Goal: Transaction & Acquisition: Purchase product/service

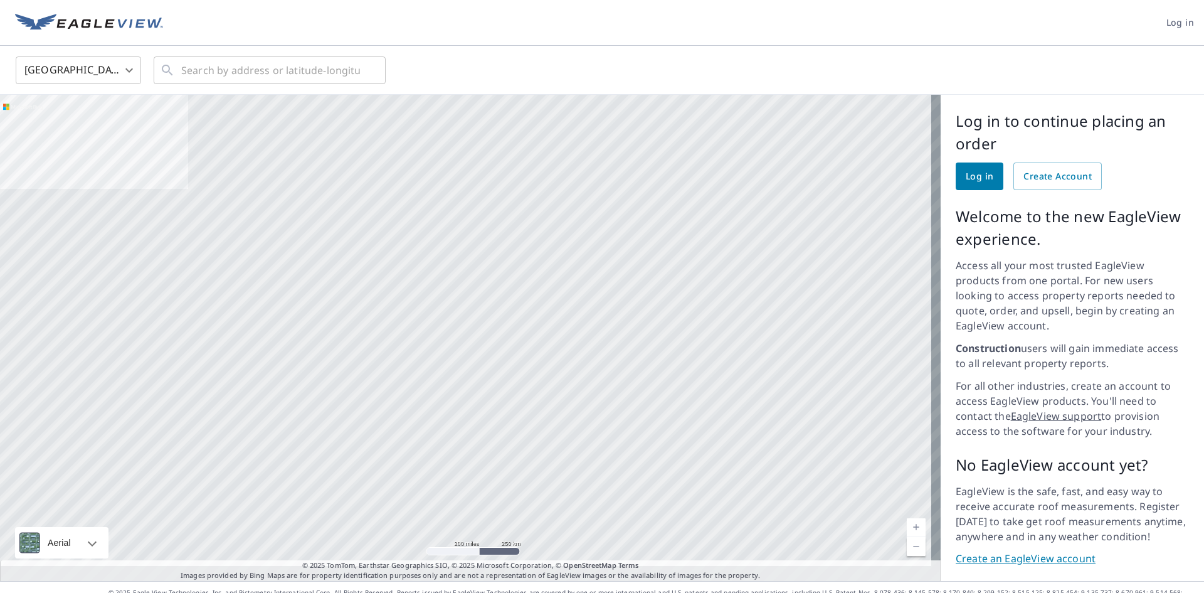
click at [966, 171] on span "Log in" at bounding box center [980, 177] width 28 height 16
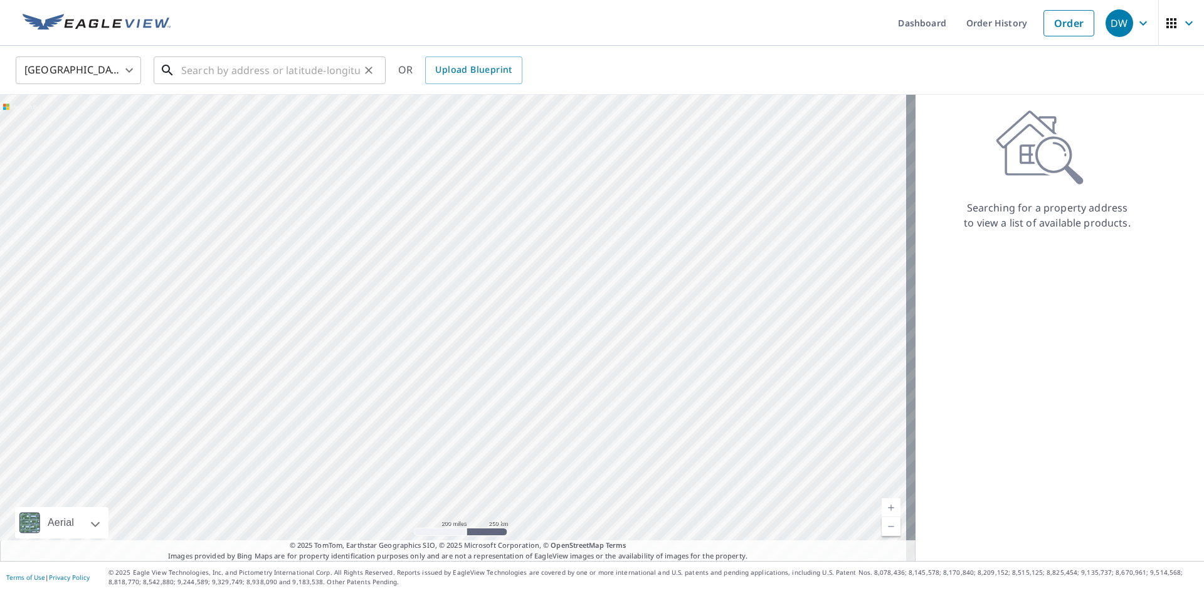
click at [286, 66] on input "text" at bounding box center [270, 70] width 179 height 35
paste input "[STREET_ADDRESS]"
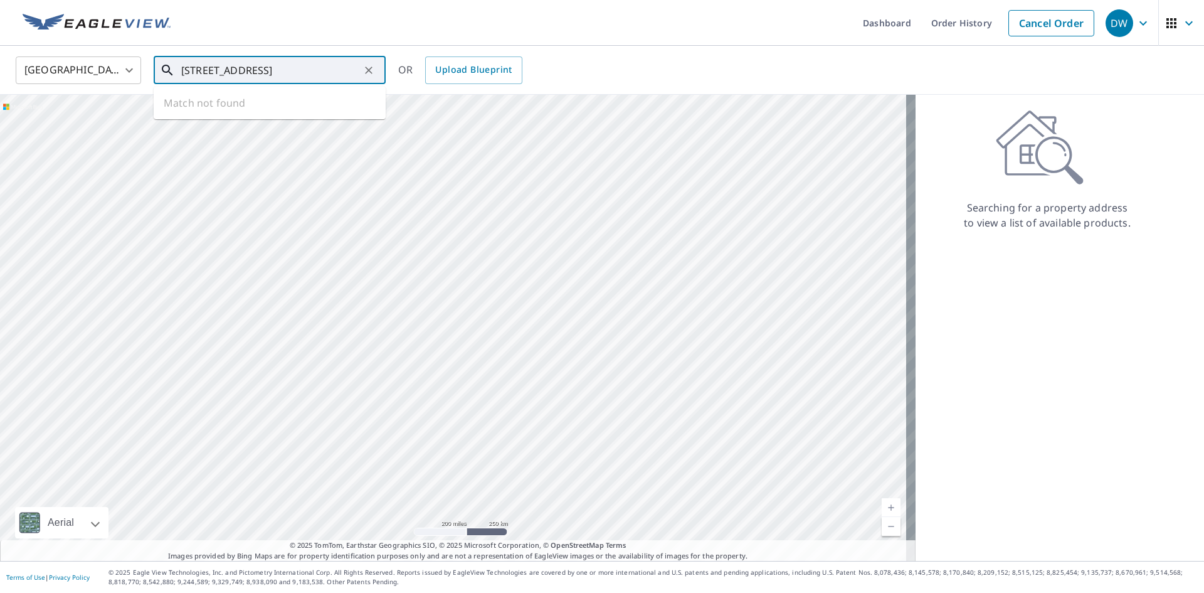
scroll to position [0, 56]
click at [262, 107] on span "[STREET_ADDRESS]" at bounding box center [277, 106] width 197 height 15
type input "[STREET_ADDRESS]"
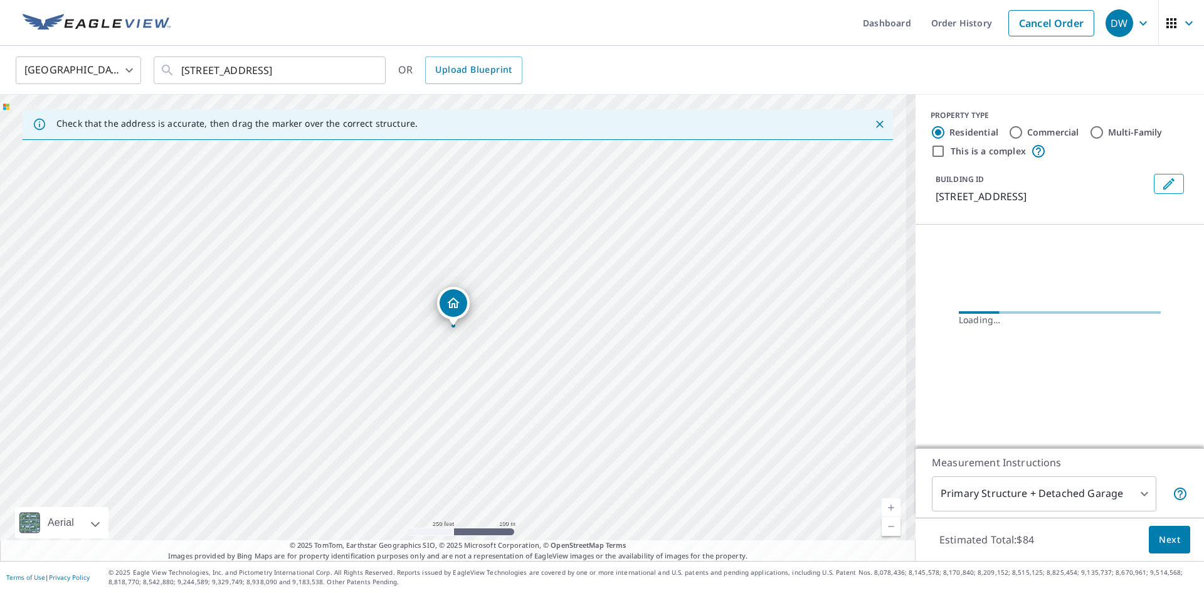
scroll to position [0, 0]
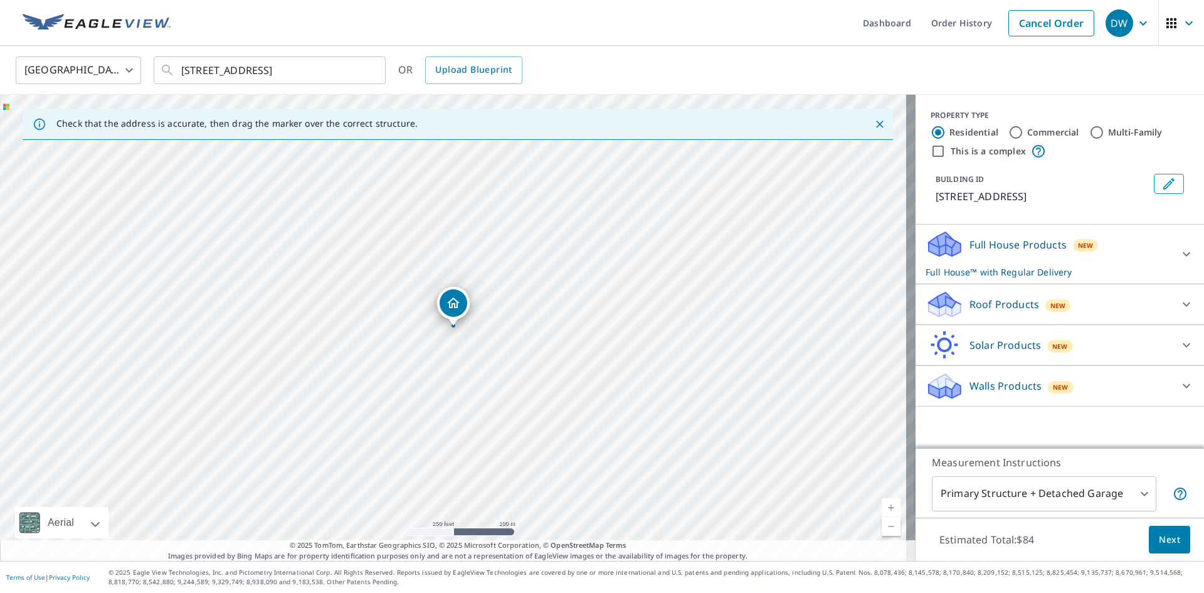
click at [970, 312] on p "Roof Products" at bounding box center [1005, 304] width 70 height 15
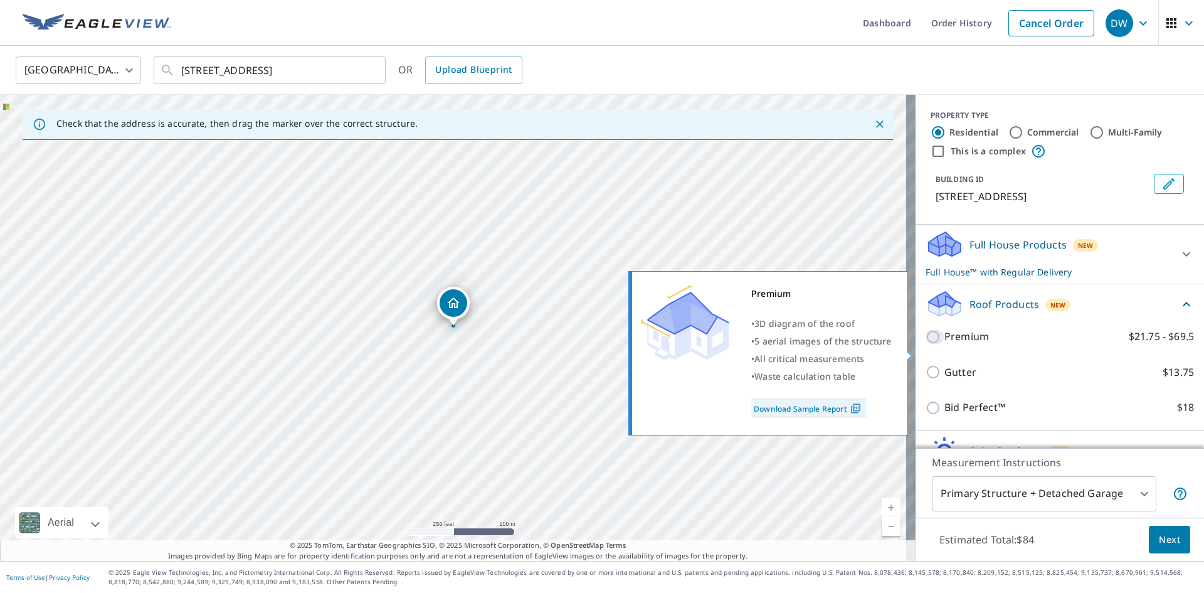
click at [926, 344] on input "Premium $21.75 - $69.5" at bounding box center [935, 336] width 19 height 15
checkbox input "true"
checkbox input "false"
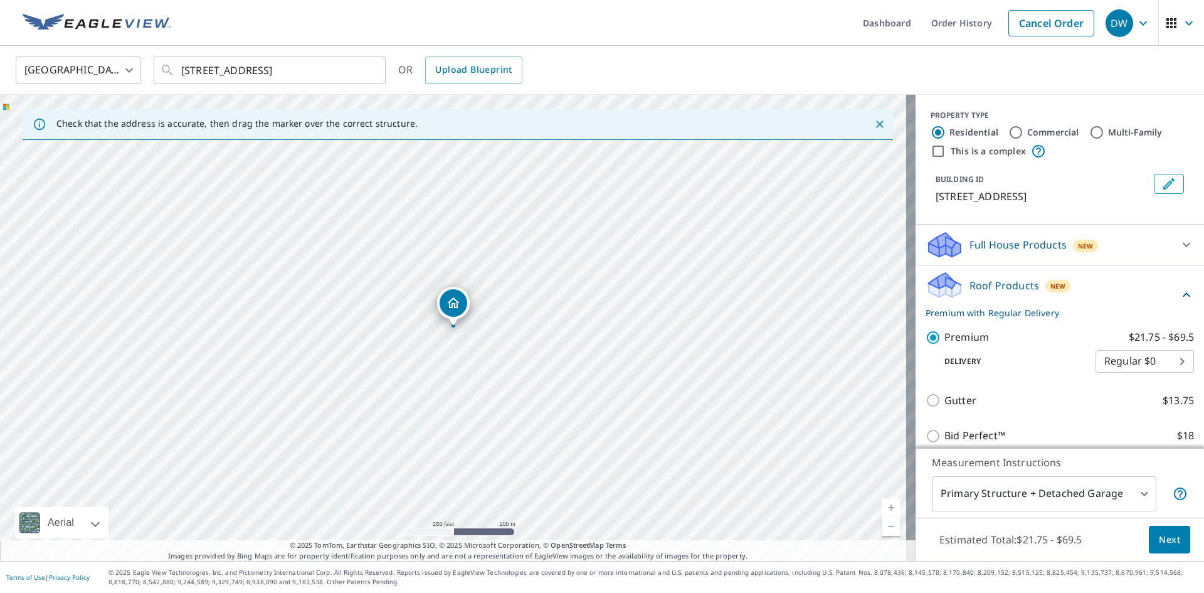
click at [1159, 536] on span "Next" at bounding box center [1169, 540] width 21 height 16
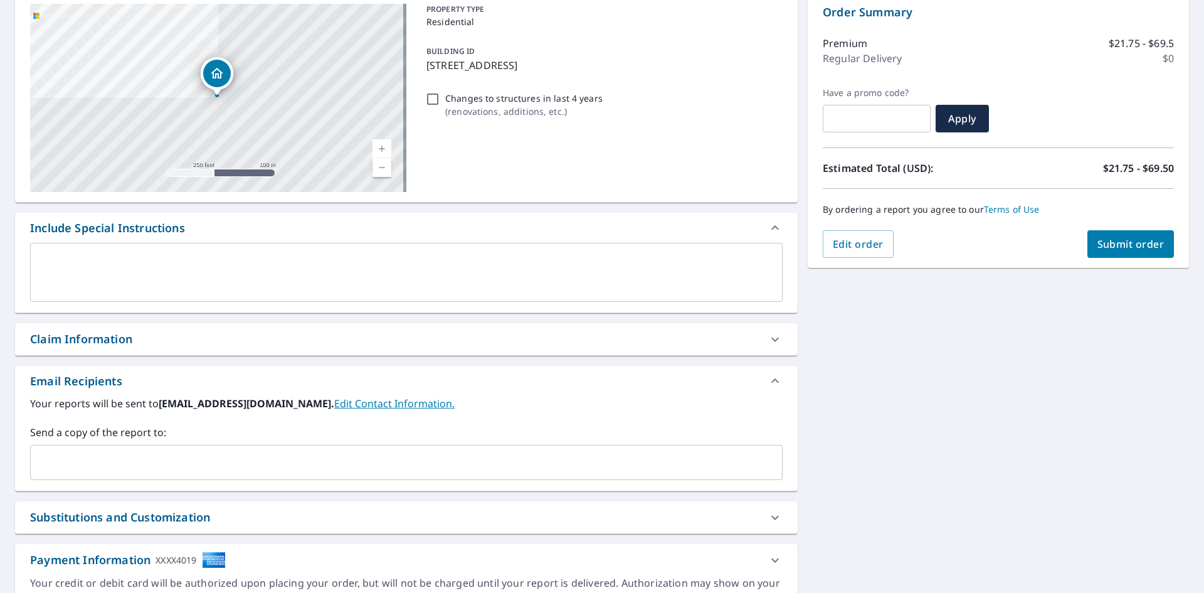
scroll to position [188, 0]
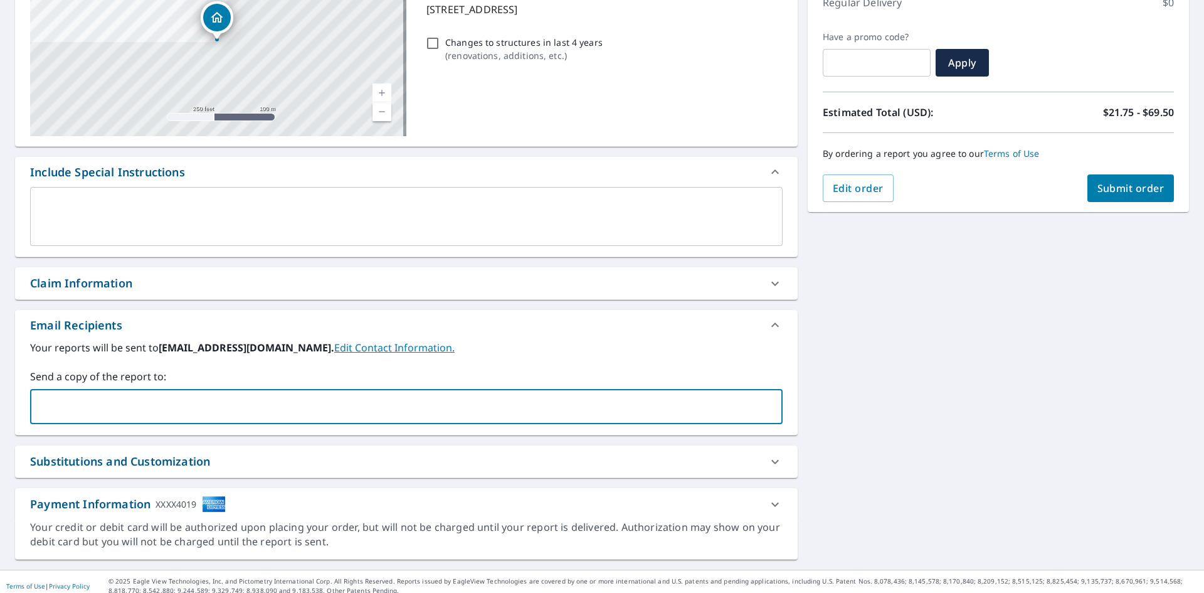
click at [432, 400] on input "text" at bounding box center [397, 407] width 723 height 24
type input "[EMAIL_ADDRESS][DOMAIN_NAME]"
click at [1105, 186] on span "Submit order" at bounding box center [1131, 188] width 67 height 14
checkbox input "true"
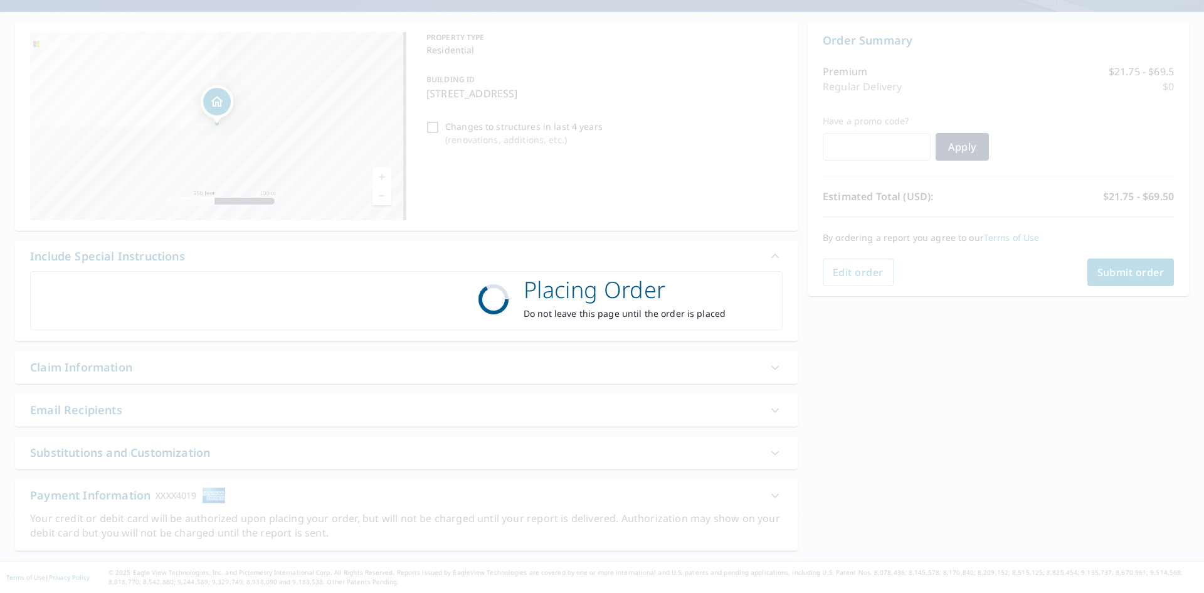
scroll to position [104, 0]
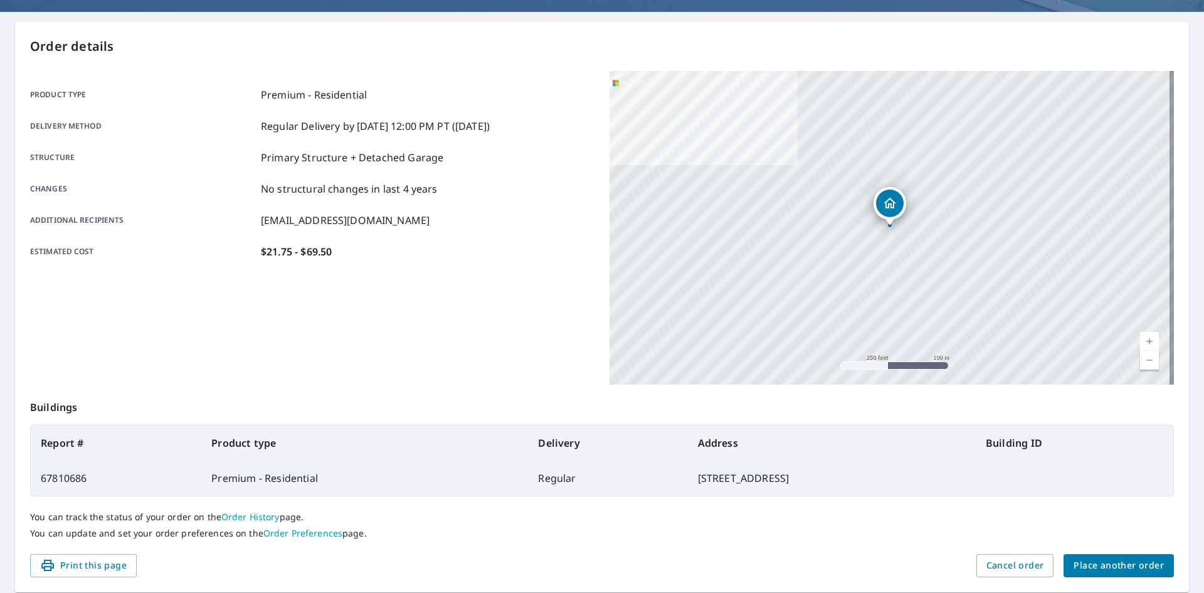
click at [1101, 560] on span "Place another order" at bounding box center [1119, 566] width 90 height 16
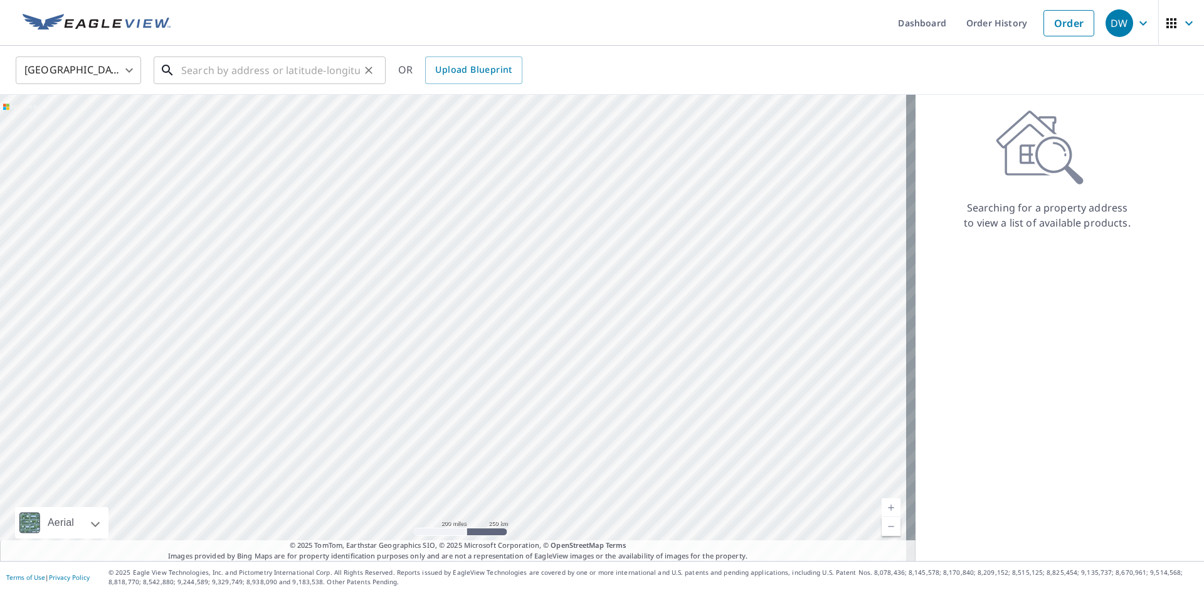
click at [238, 65] on input "text" at bounding box center [270, 70] width 179 height 35
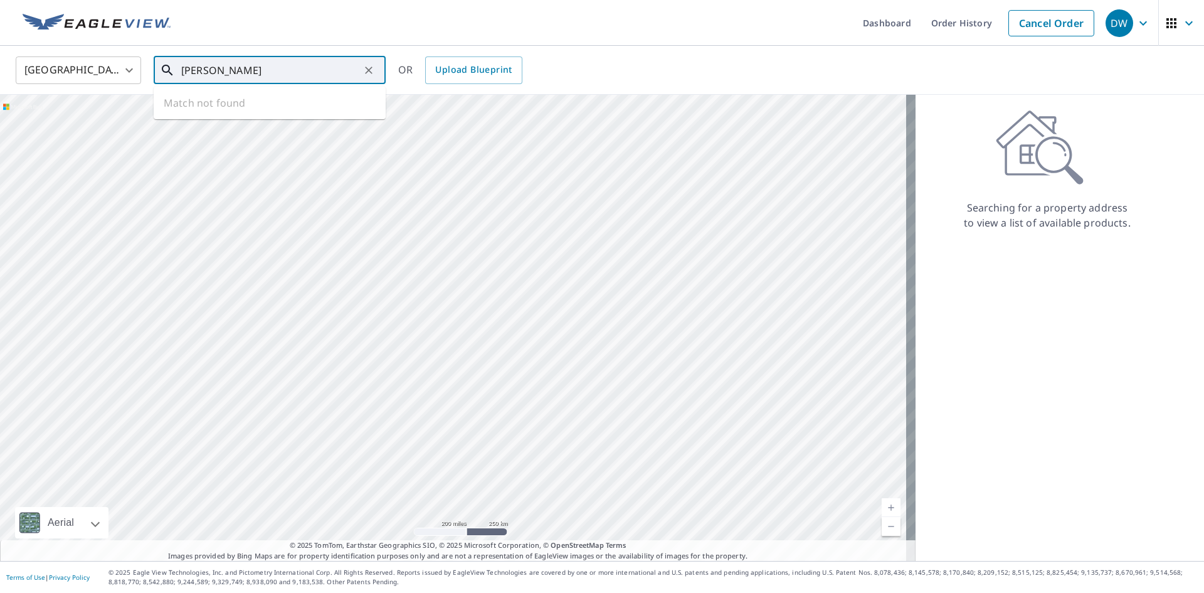
drag, startPoint x: 223, startPoint y: 73, endPoint x: 154, endPoint y: 57, distance: 70.9
click at [154, 57] on div "[PERSON_NAME] ​" at bounding box center [270, 70] width 232 height 28
paste input "[STREET_ADDRESS]"
click at [272, 109] on span "[STREET_ADDRESS]" at bounding box center [277, 106] width 197 height 15
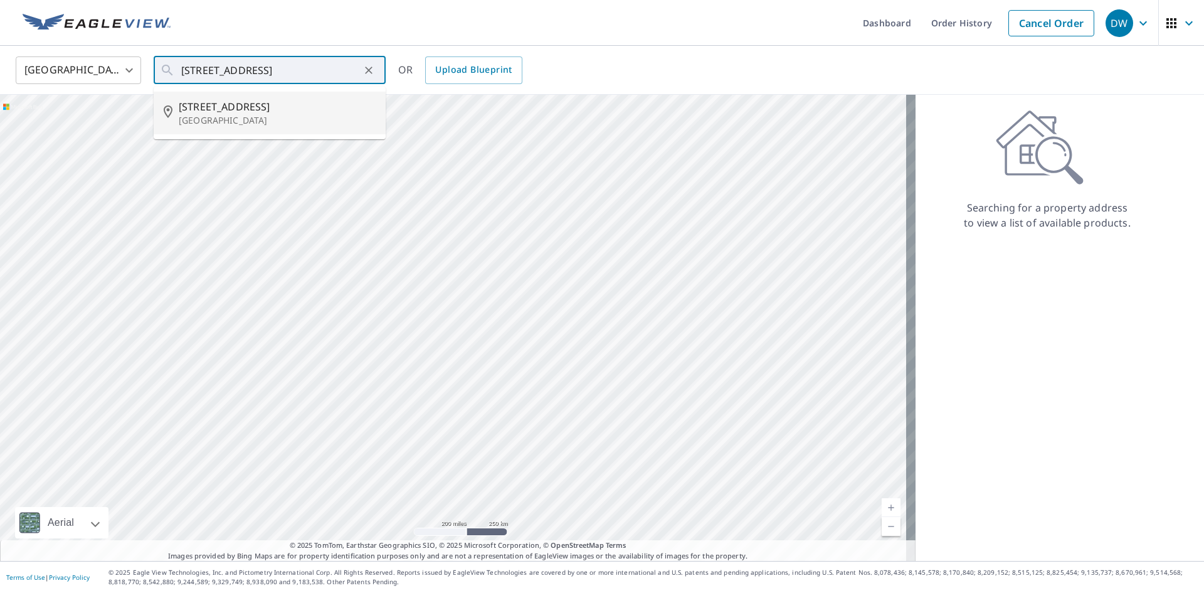
type input "[STREET_ADDRESS]"
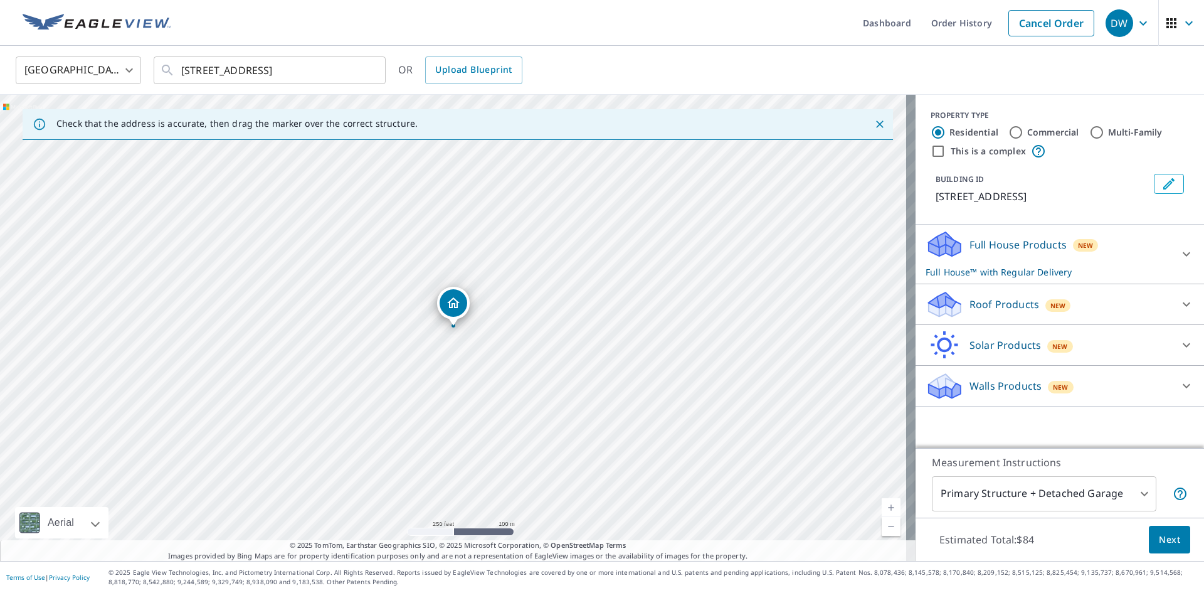
click at [982, 312] on p "Roof Products" at bounding box center [1005, 304] width 70 height 15
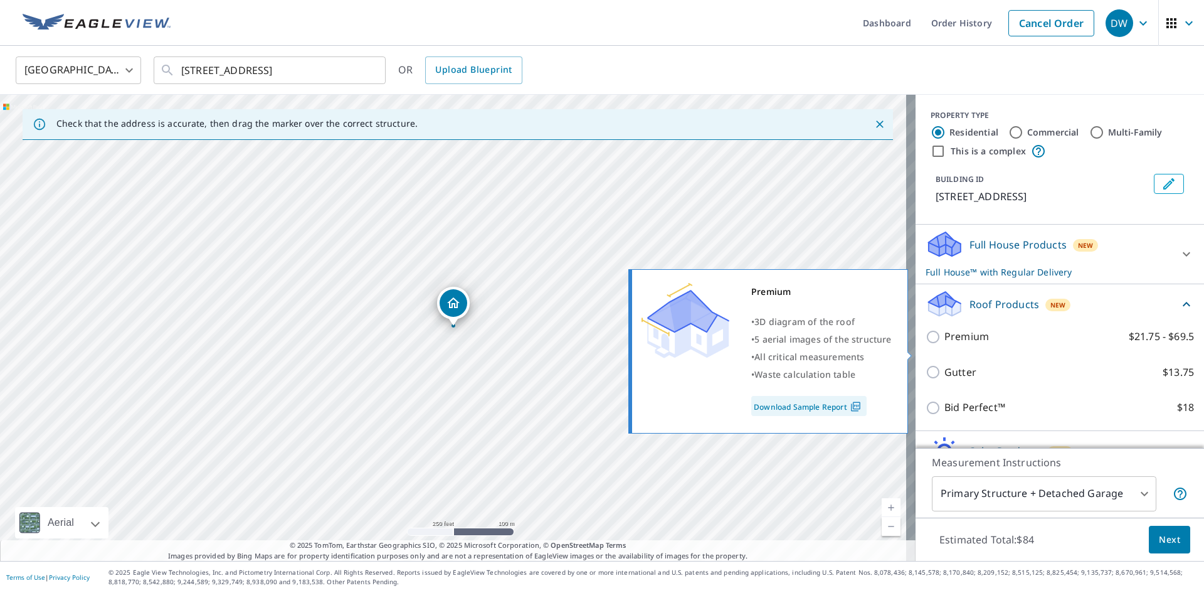
click at [927, 344] on input "Premium $21.75 - $69.5" at bounding box center [935, 336] width 19 height 15
checkbox input "true"
checkbox input "false"
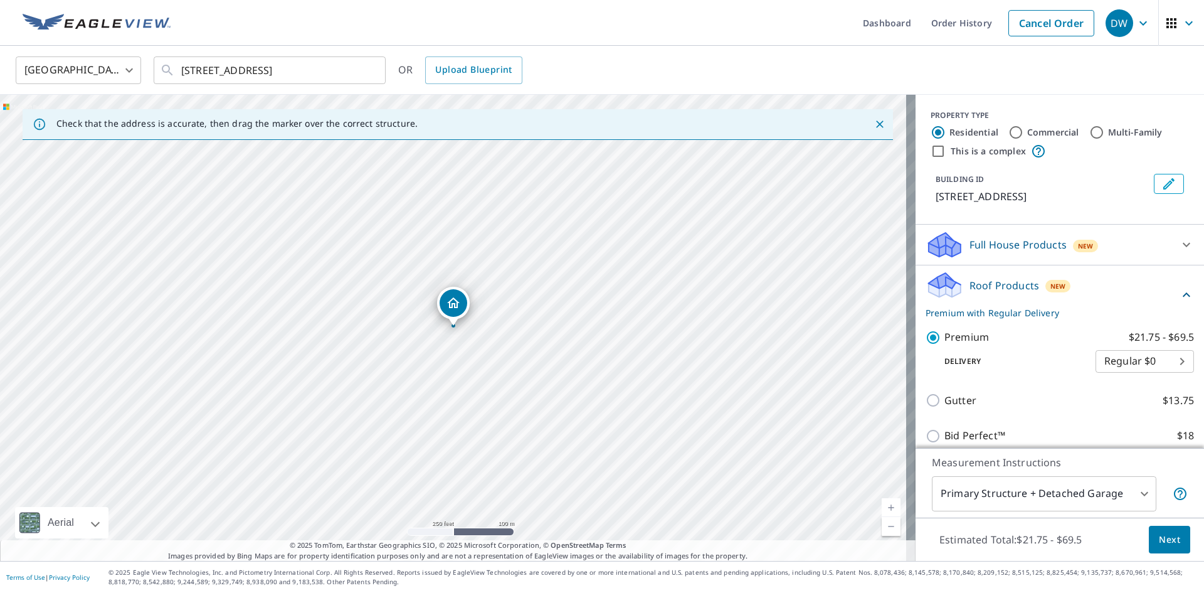
click at [1162, 551] on button "Next" at bounding box center [1169, 540] width 41 height 28
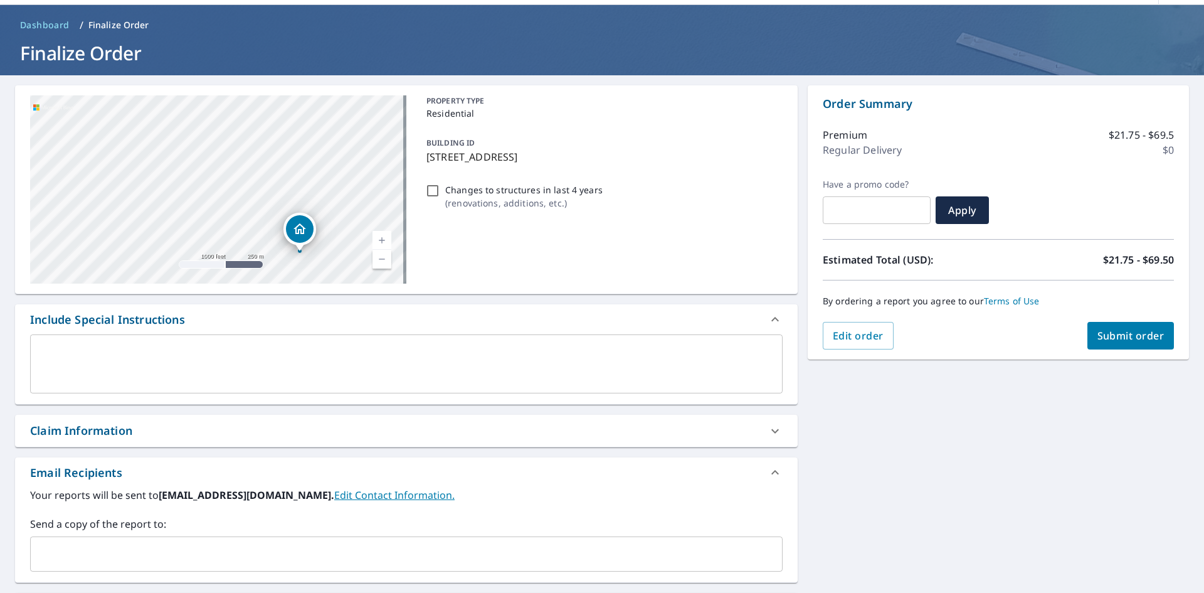
scroll to position [63, 0]
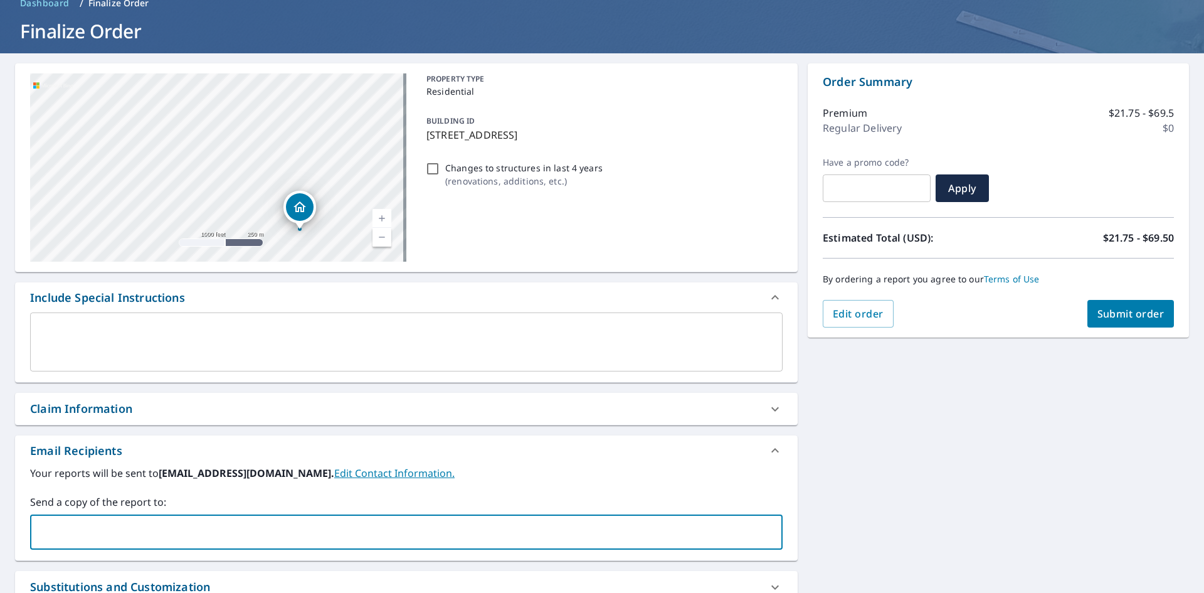
click at [236, 534] on input "text" at bounding box center [397, 532] width 723 height 24
type input "[EMAIL_ADDRESS][DOMAIN_NAME]"
click at [1130, 307] on span "Submit order" at bounding box center [1131, 314] width 67 height 14
checkbox input "true"
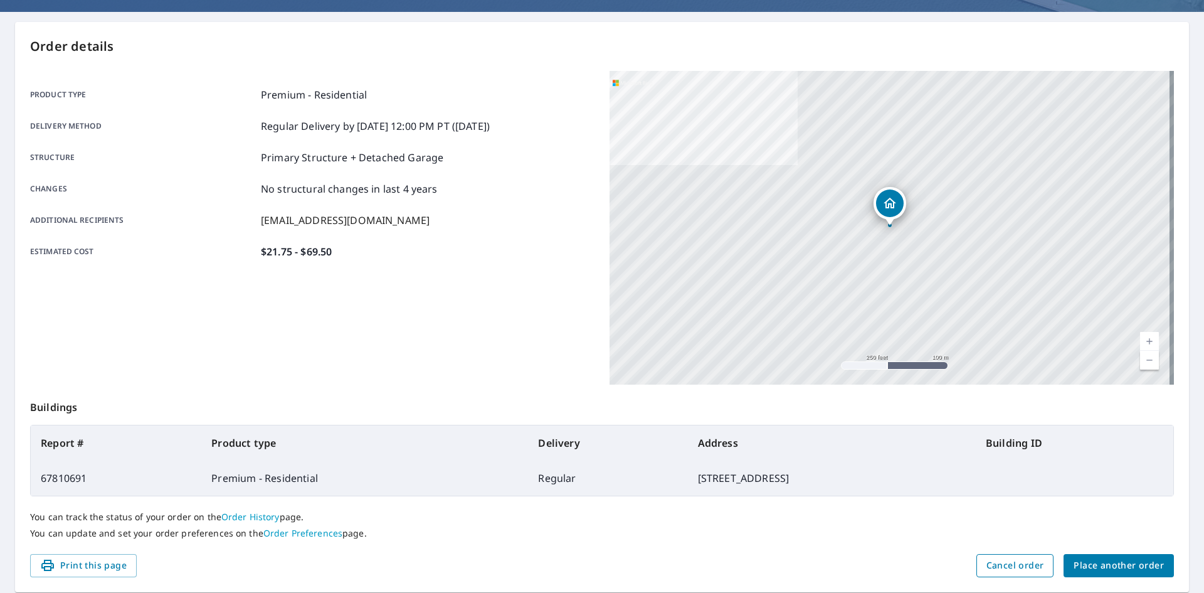
scroll to position [146, 0]
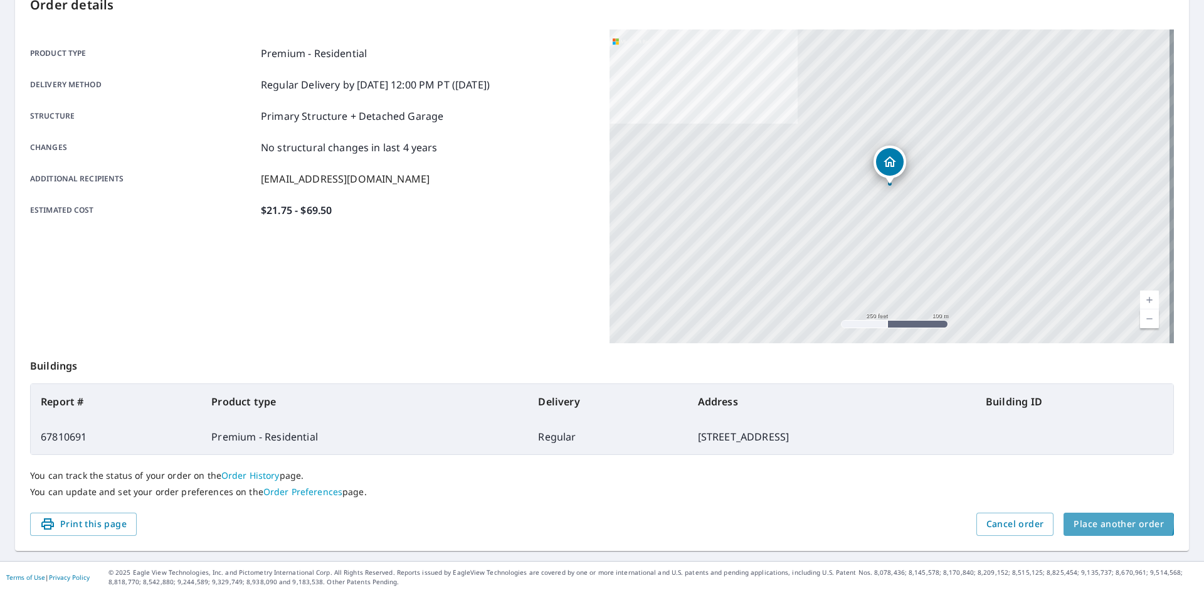
click at [1110, 522] on span "Place another order" at bounding box center [1119, 524] width 90 height 16
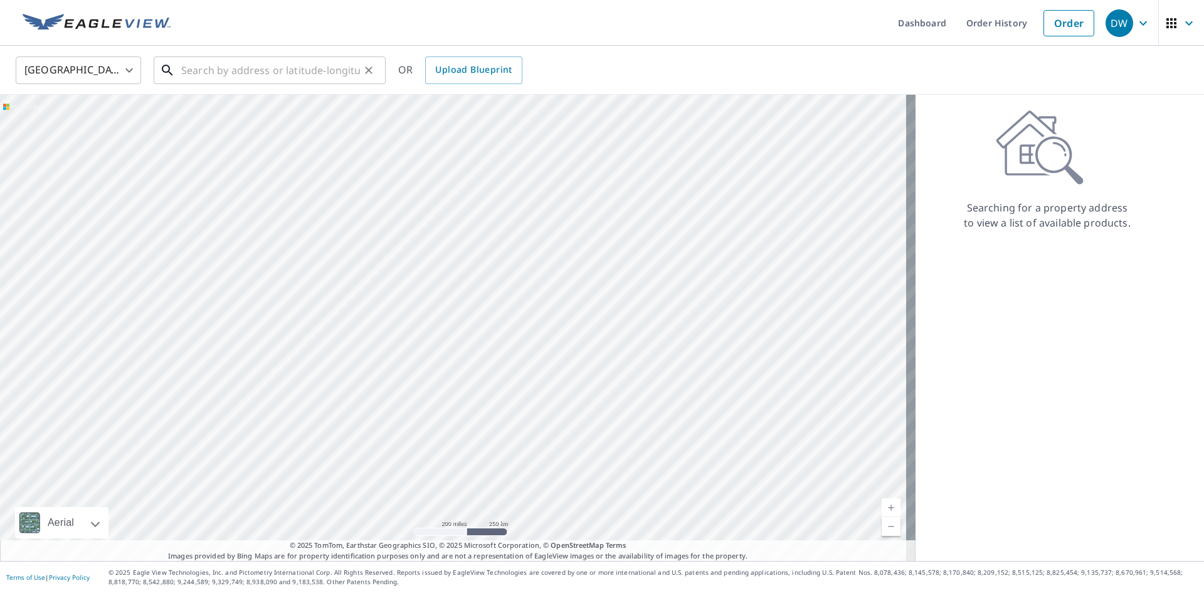
click at [199, 77] on input "text" at bounding box center [270, 70] width 179 height 35
paste input "[STREET_ADDRESS]"
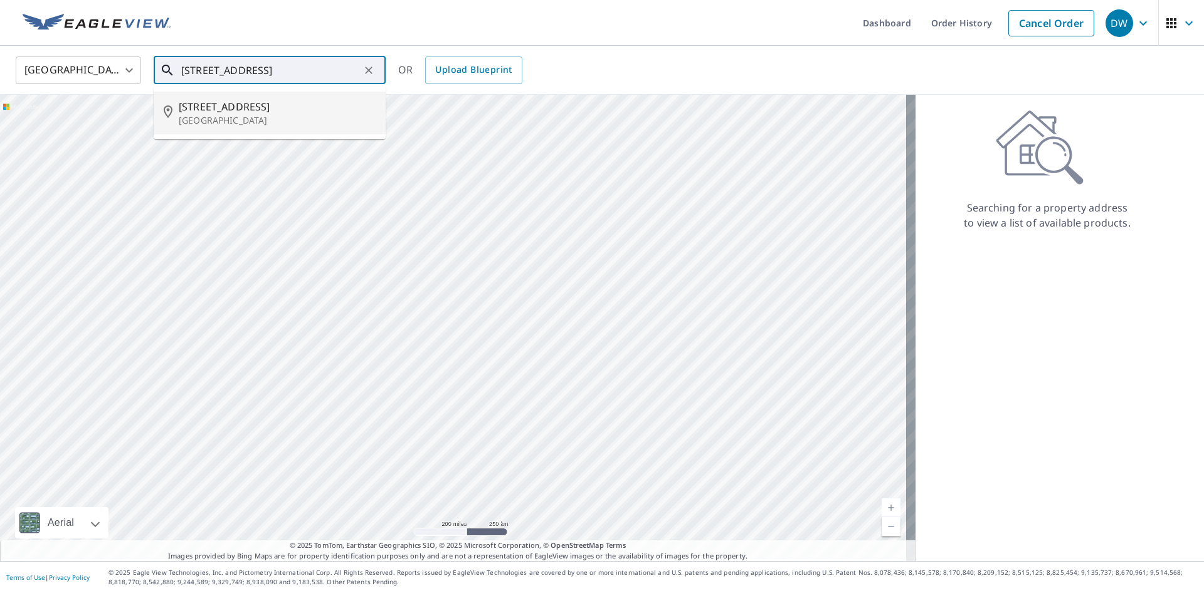
click at [208, 122] on p "[GEOGRAPHIC_DATA]" at bounding box center [277, 120] width 197 height 13
type input "[STREET_ADDRESS]"
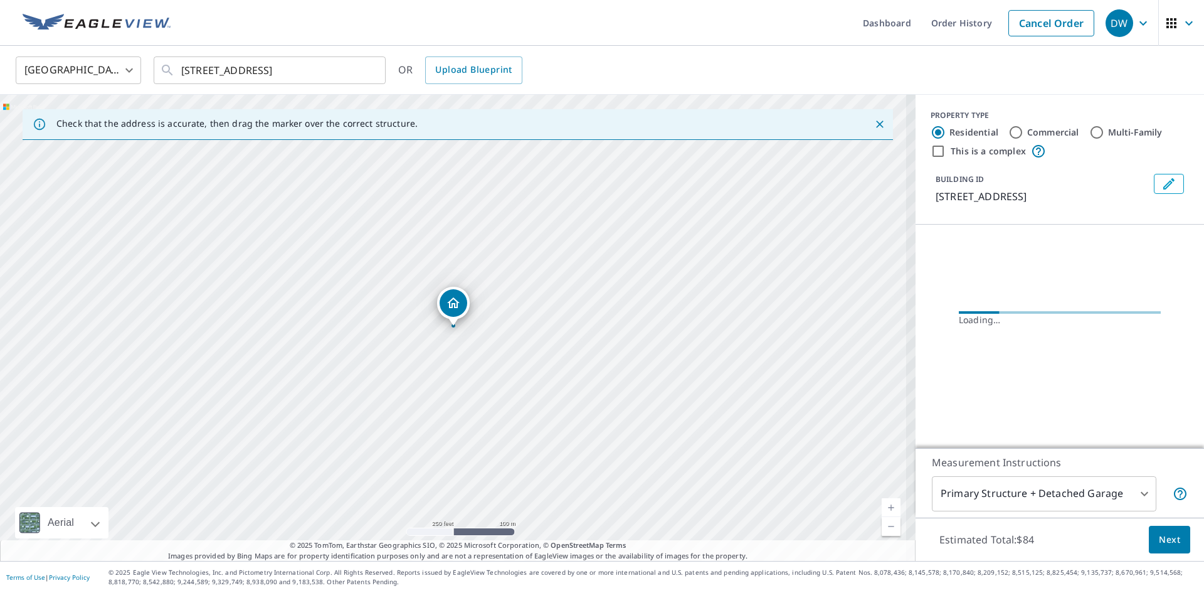
scroll to position [0, 0]
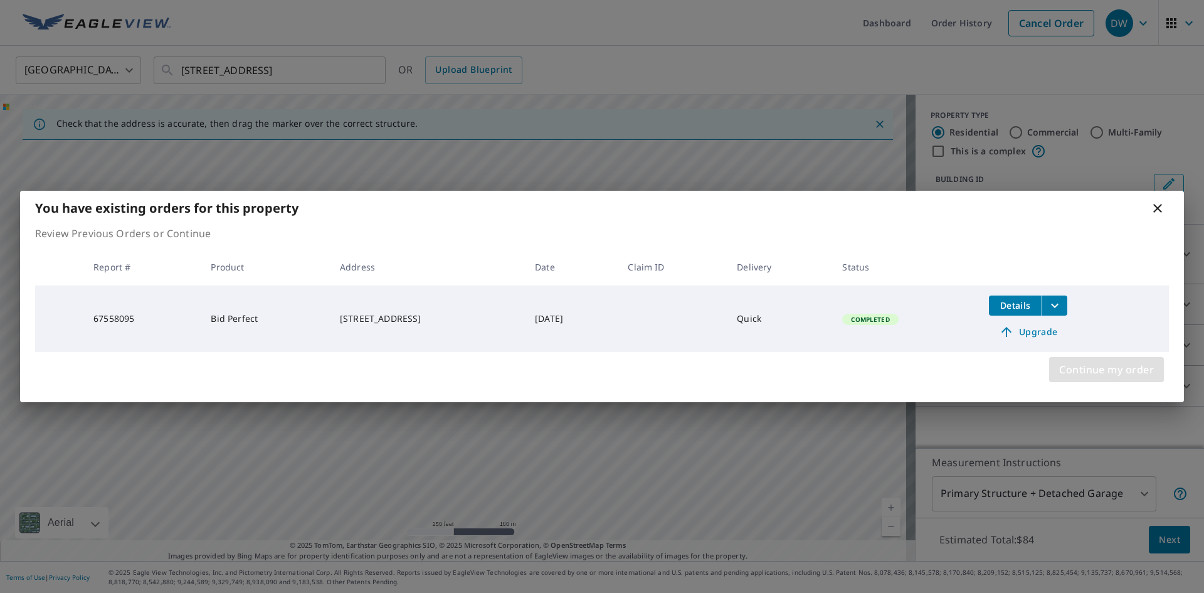
click at [1069, 365] on span "Continue my order" at bounding box center [1106, 370] width 95 height 18
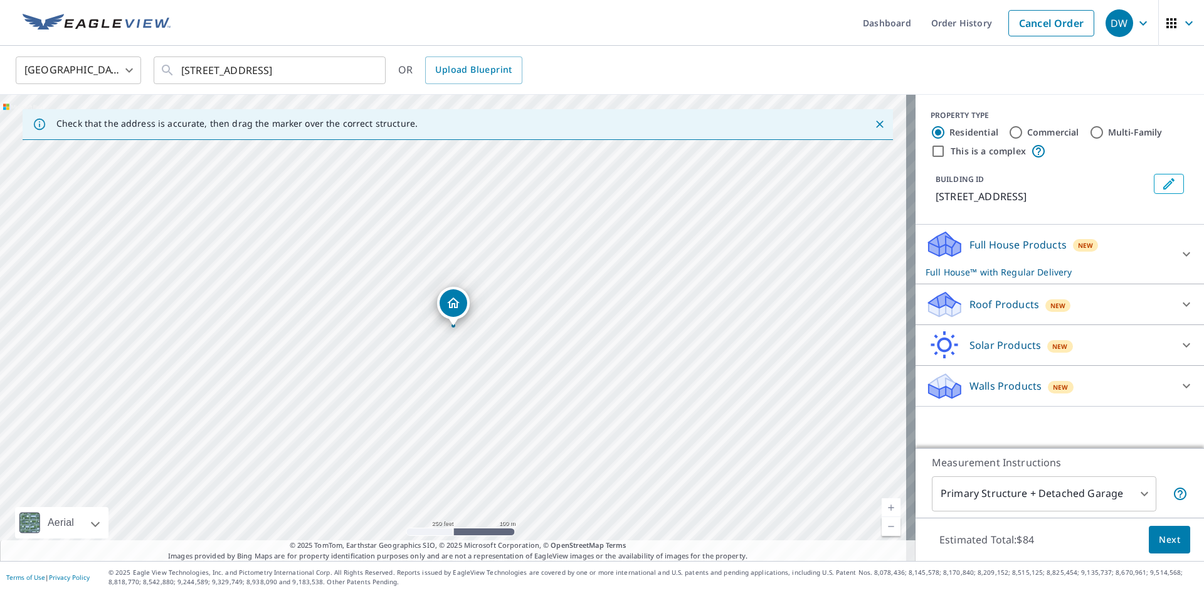
click at [1005, 300] on p "Roof Products" at bounding box center [1005, 304] width 70 height 15
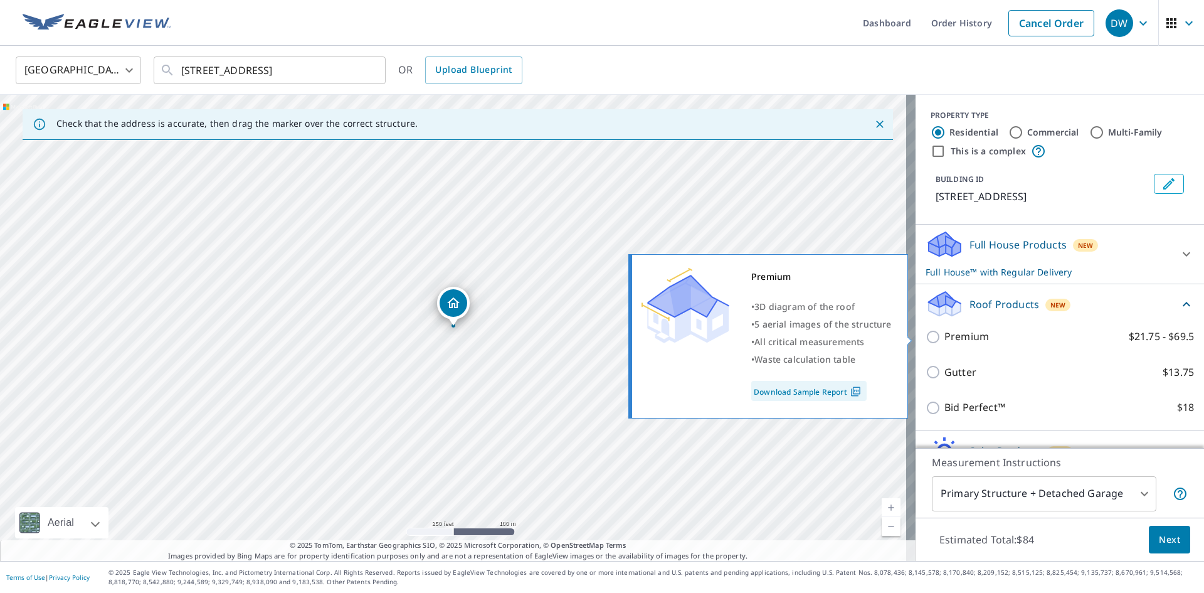
click at [926, 337] on input "Premium $21.75 - $69.5" at bounding box center [935, 336] width 19 height 15
checkbox input "true"
checkbox input "false"
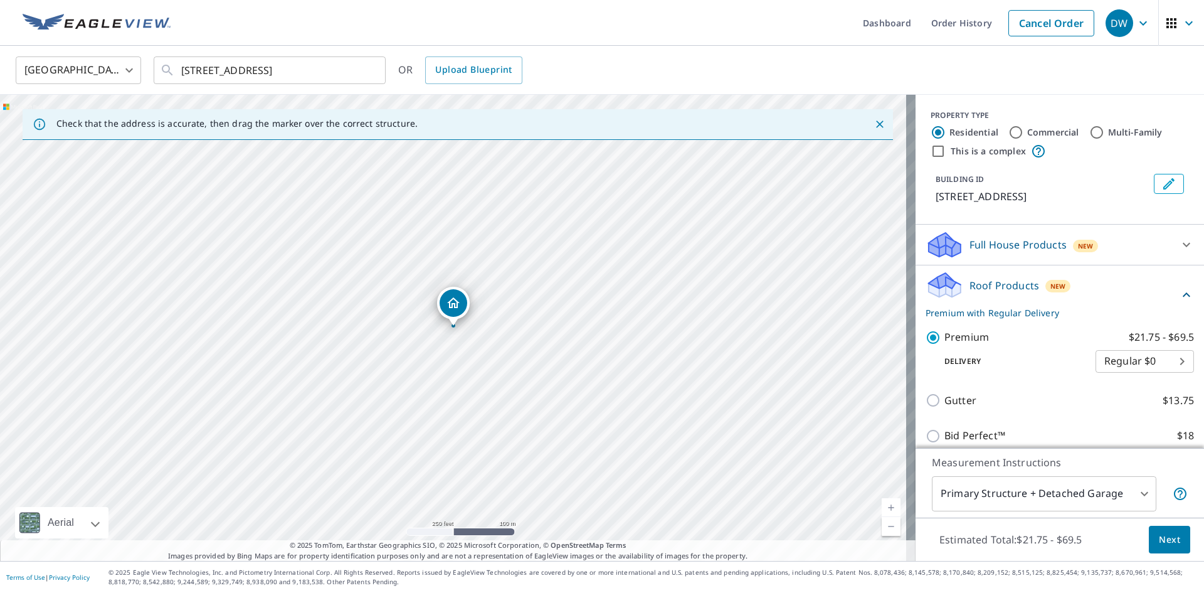
click at [1165, 551] on button "Next" at bounding box center [1169, 540] width 41 height 28
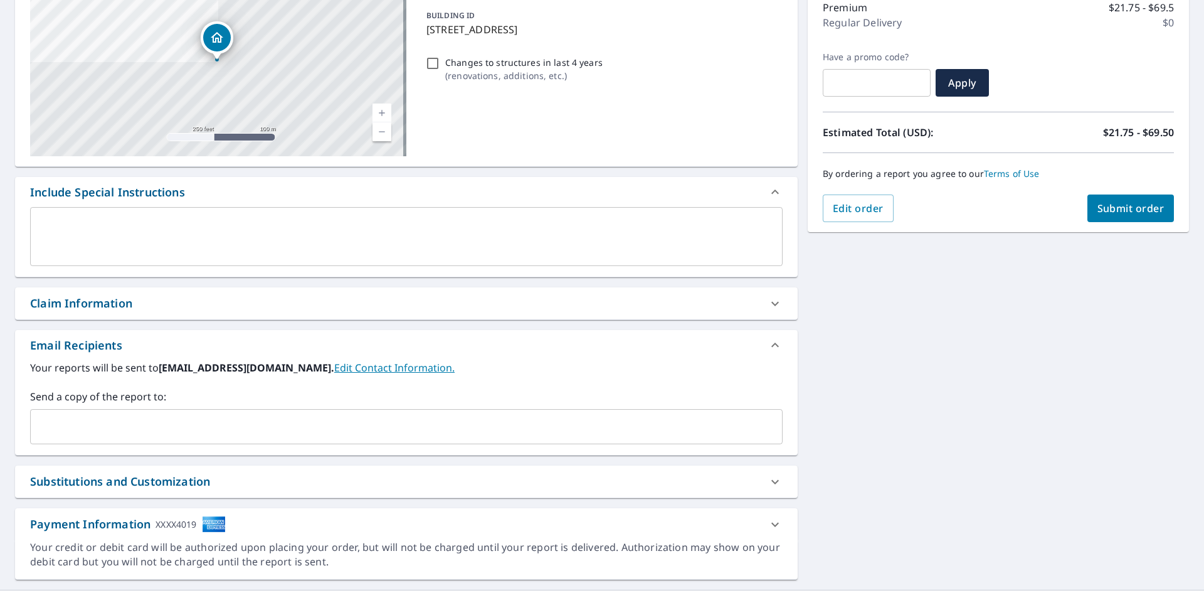
scroll to position [188, 0]
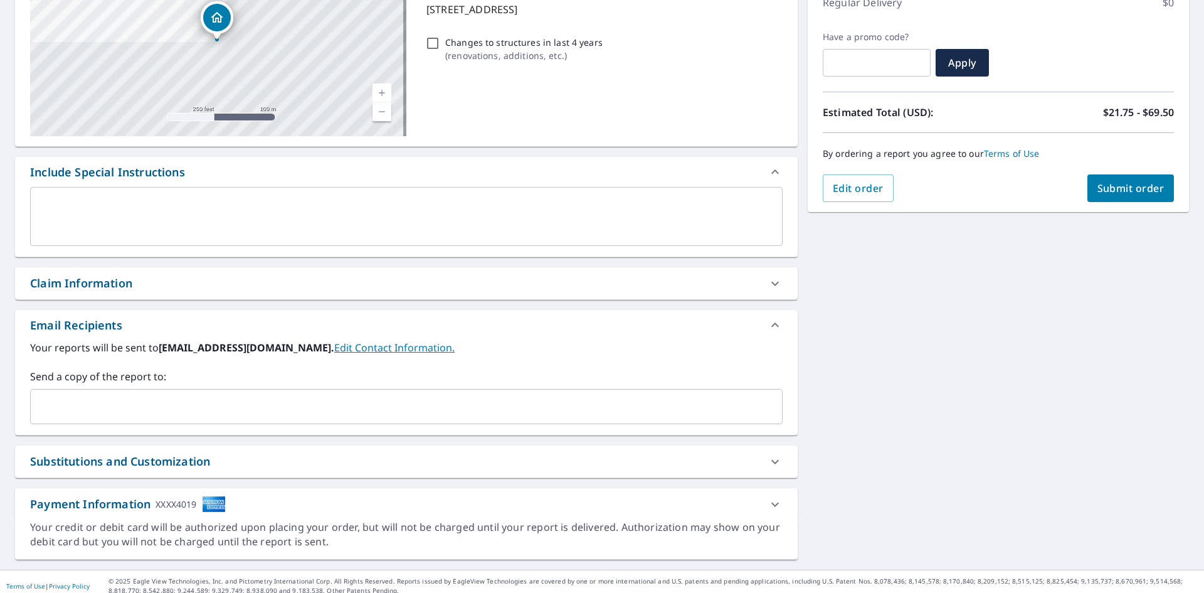
click at [230, 401] on input "text" at bounding box center [397, 407] width 723 height 24
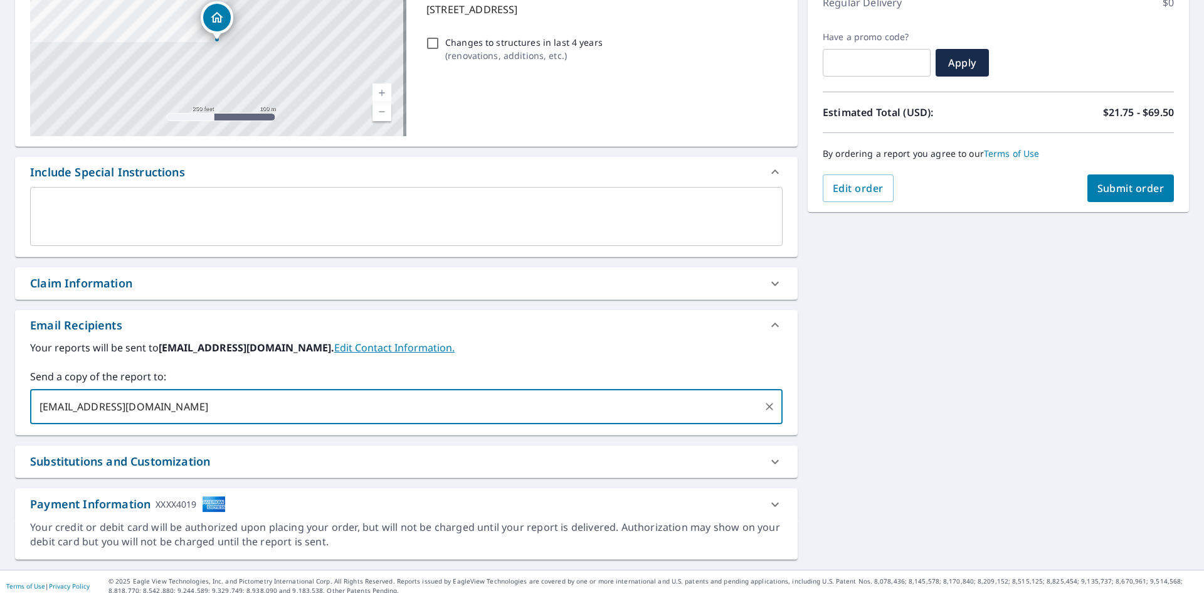
type input "[EMAIL_ADDRESS][DOMAIN_NAME]"
click at [1111, 179] on button "Submit order" at bounding box center [1131, 188] width 87 height 28
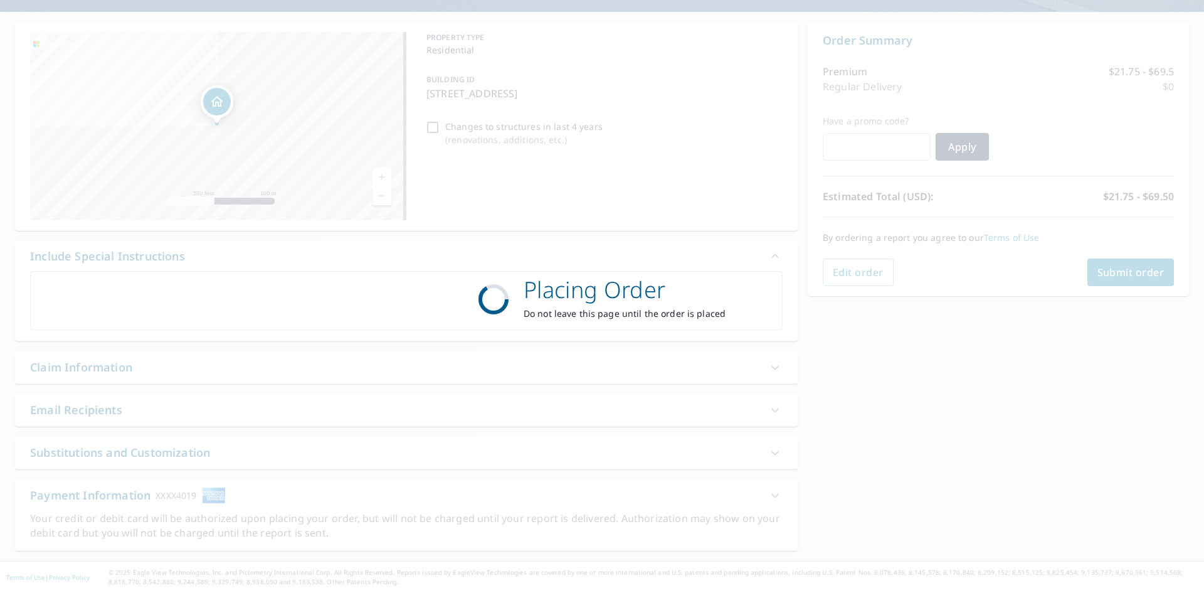
checkbox input "true"
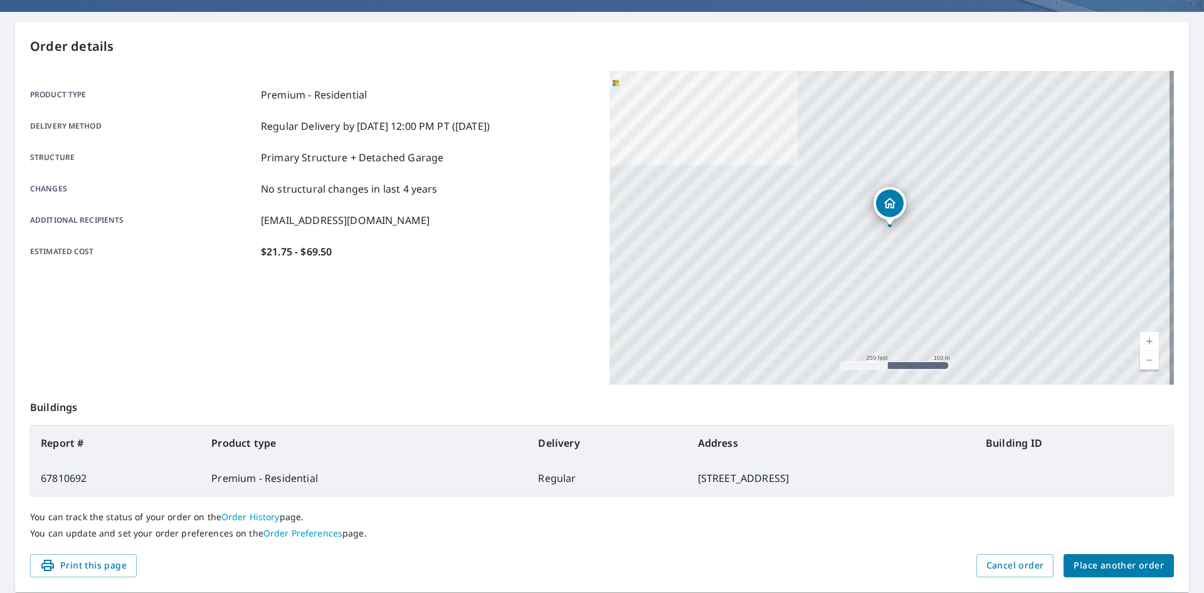
click at [1086, 560] on span "Place another order" at bounding box center [1119, 566] width 90 height 16
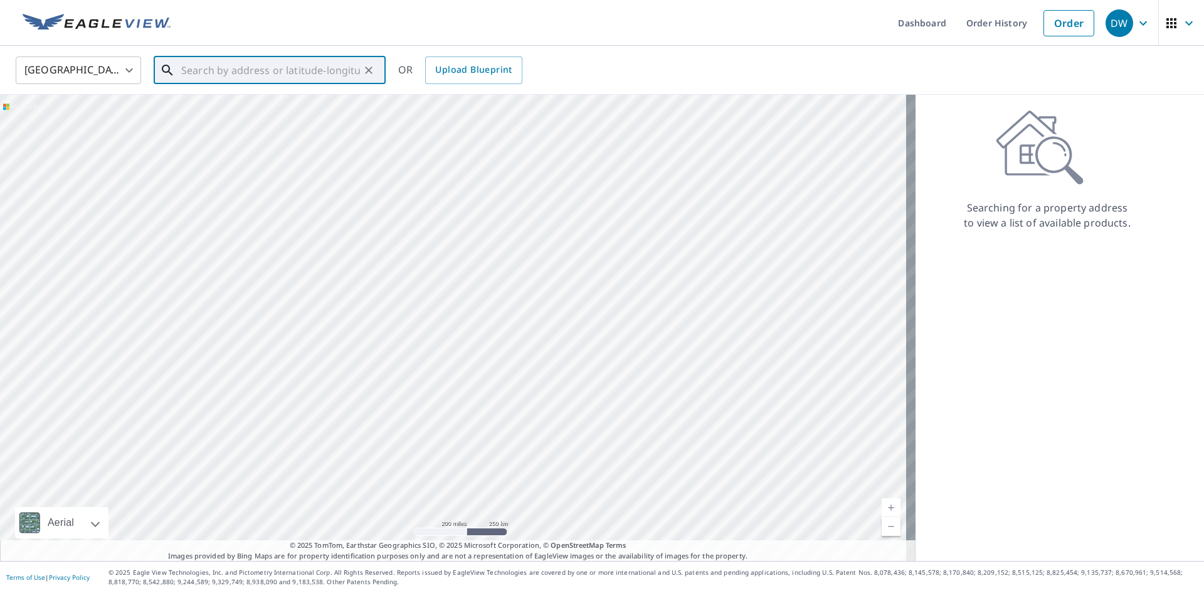
click at [216, 71] on input "text" at bounding box center [270, 70] width 179 height 35
paste input "[STREET_ADDRESS][PERSON_NAME]"
click at [214, 99] on span "[STREET_ADDRESS]" at bounding box center [277, 106] width 197 height 15
type input "[STREET_ADDRESS][PERSON_NAME]"
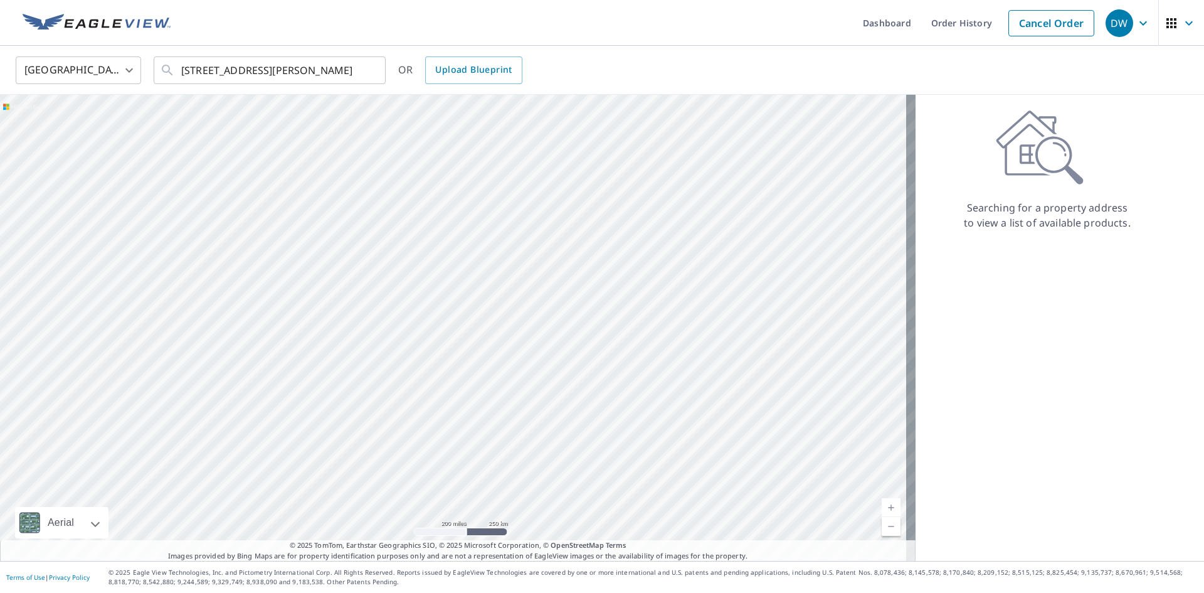
scroll to position [0, 0]
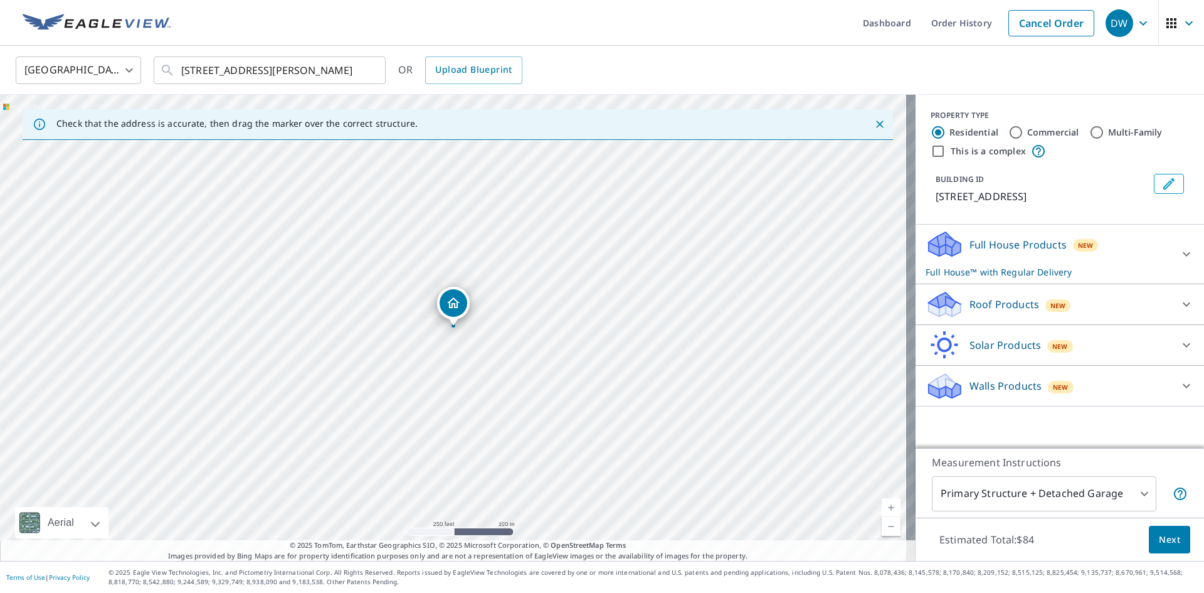
click at [985, 304] on p "Roof Products" at bounding box center [1005, 304] width 70 height 15
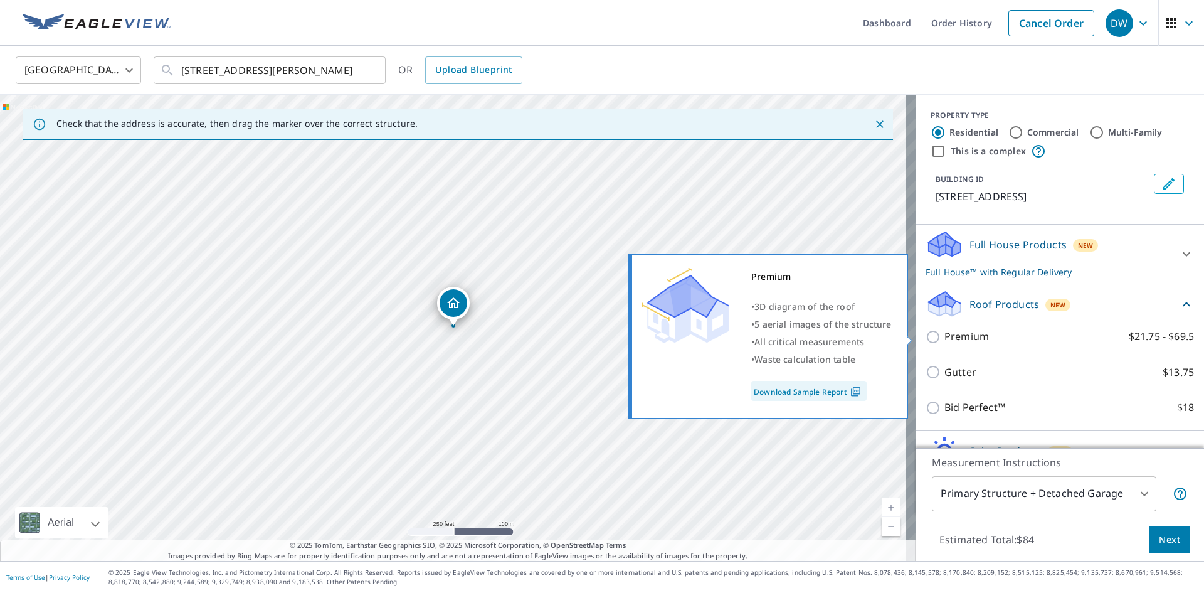
click at [926, 337] on input "Premium $21.75 - $69.5" at bounding box center [935, 336] width 19 height 15
checkbox input "true"
checkbox input "false"
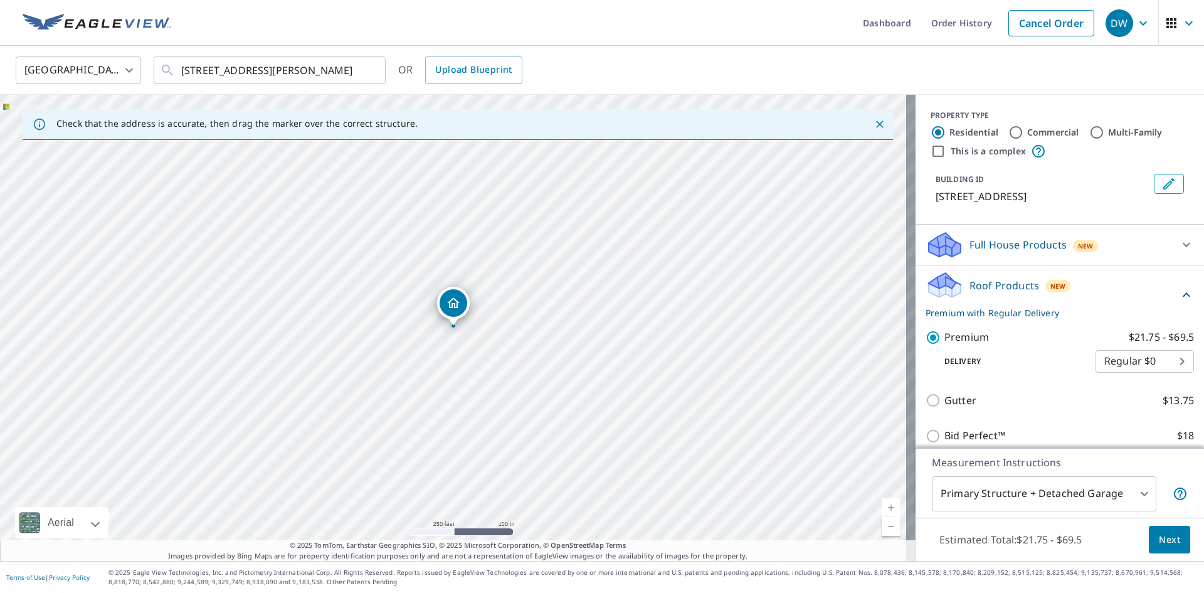
click at [1167, 544] on span "Next" at bounding box center [1169, 540] width 21 height 16
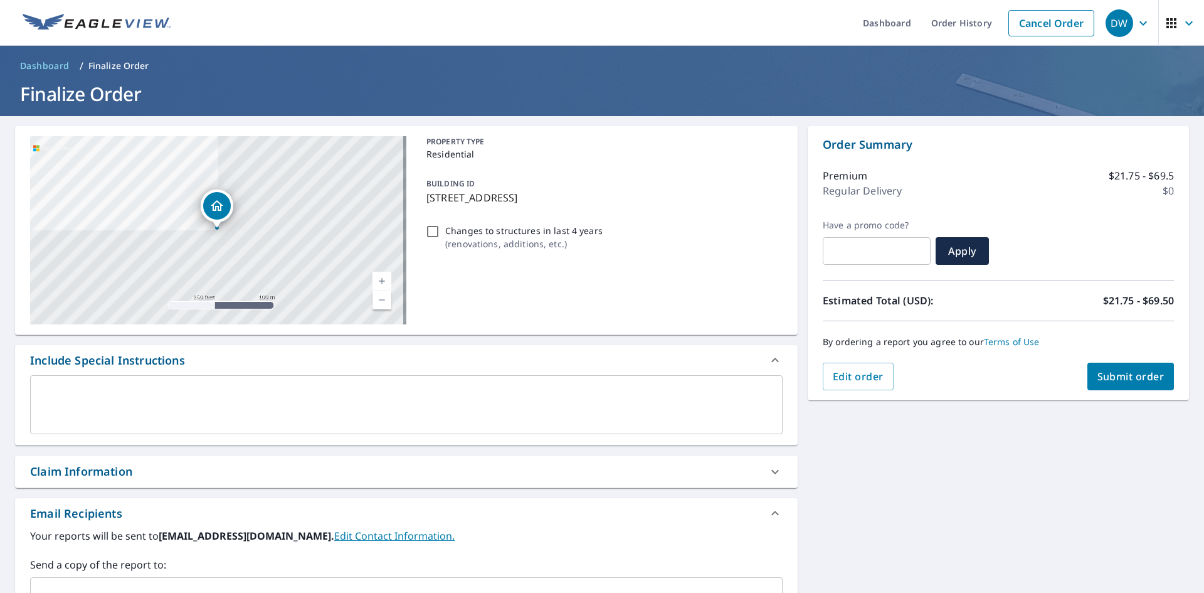
scroll to position [63, 0]
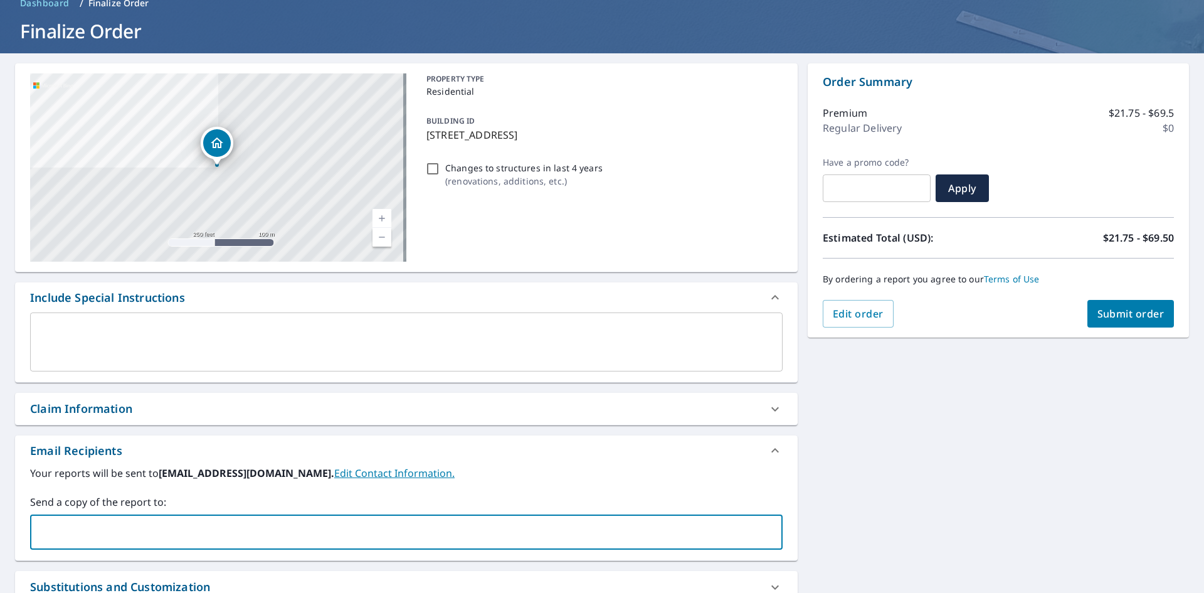
click at [216, 524] on input "text" at bounding box center [397, 532] width 723 height 24
type input "[EMAIL_ADDRESS][DOMAIN_NAME]"
click at [1113, 312] on span "Submit order" at bounding box center [1131, 314] width 67 height 14
checkbox input "true"
